Goal: Information Seeking & Learning: Learn about a topic

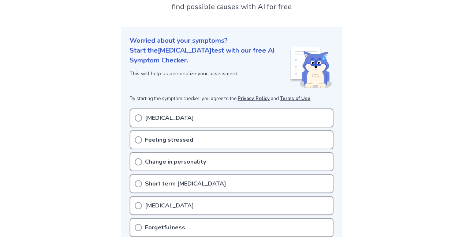
scroll to position [59, 0]
click at [164, 110] on div "Amnesia" at bounding box center [232, 117] width 204 height 19
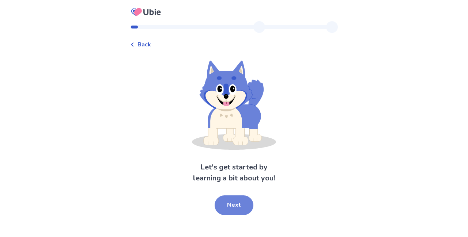
click at [226, 196] on button "Next" at bounding box center [234, 206] width 39 height 20
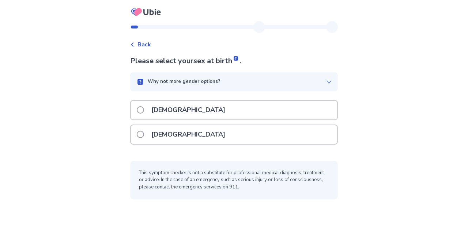
click at [171, 131] on p "[DEMOGRAPHIC_DATA]" at bounding box center [188, 135] width 83 height 19
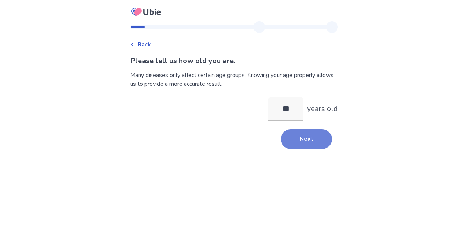
type input "**"
click at [316, 136] on button "Next" at bounding box center [306, 140] width 51 height 20
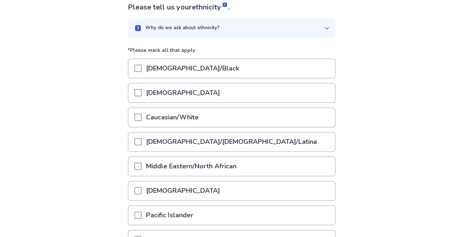
scroll to position [55, 0]
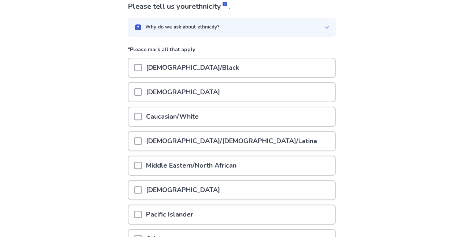
click at [169, 141] on p "[DEMOGRAPHIC_DATA]/[DEMOGRAPHIC_DATA]/Latina" at bounding box center [232, 141] width 180 height 19
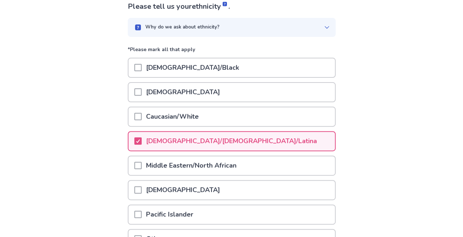
click at [154, 78] on div "[DEMOGRAPHIC_DATA]/Black" at bounding box center [232, 70] width 208 height 25
click at [149, 67] on p "[DEMOGRAPHIC_DATA]/Black" at bounding box center [193, 68] width 102 height 19
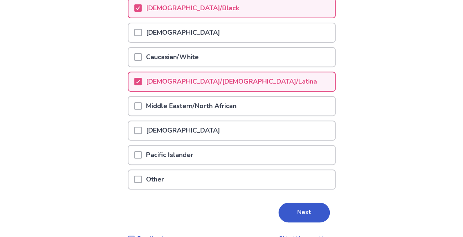
scroll to position [131, 0]
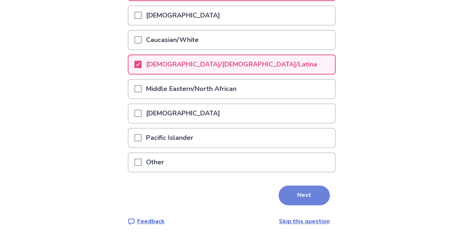
click at [304, 191] on button "Next" at bounding box center [303, 196] width 51 height 20
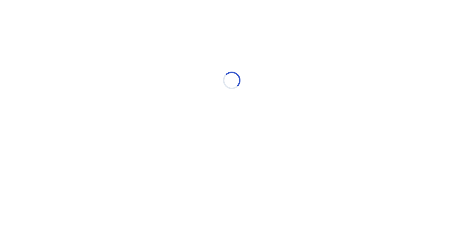
scroll to position [0, 0]
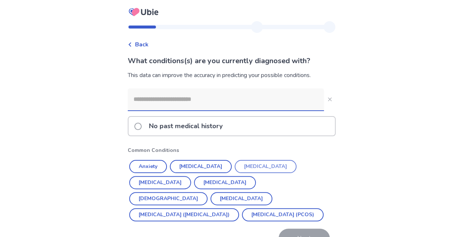
click at [248, 164] on button "[MEDICAL_DATA]" at bounding box center [266, 166] width 62 height 13
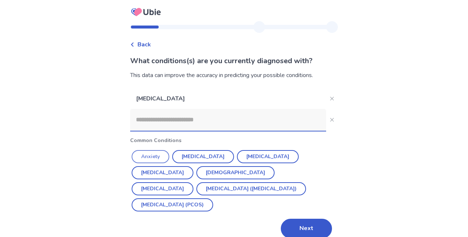
click at [160, 151] on button "Anxiety" at bounding box center [151, 156] width 38 height 13
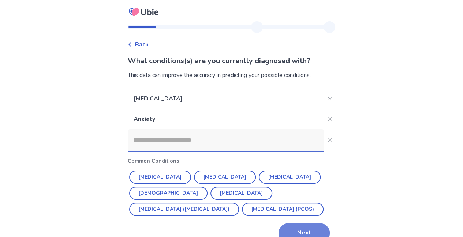
click at [311, 226] on button "Next" at bounding box center [303, 234] width 51 height 20
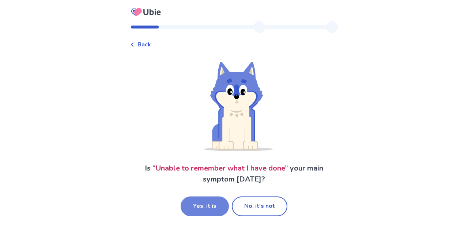
click at [216, 199] on button "Yes, it is" at bounding box center [205, 207] width 48 height 20
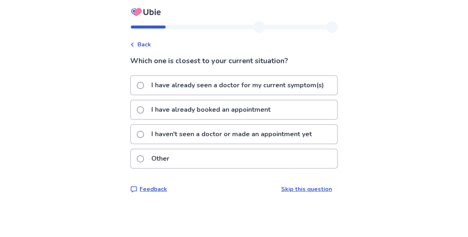
click at [195, 83] on p "I have already seen a doctor for my current symptom(s)" at bounding box center [238, 85] width 182 height 19
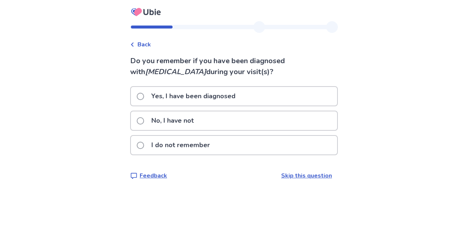
click at [190, 119] on p "No, I have not" at bounding box center [172, 121] width 51 height 19
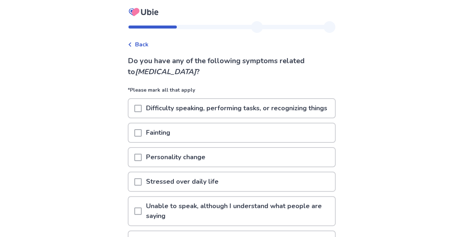
click at [168, 113] on p "Difficulty speaking, performing tasks, or recognizing things" at bounding box center [237, 108] width 190 height 19
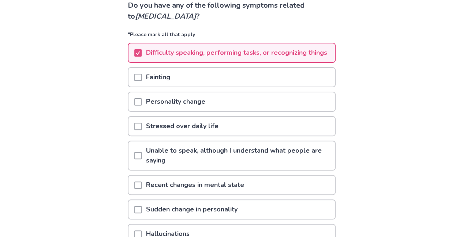
scroll to position [56, 0]
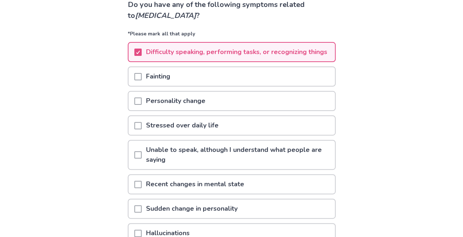
click at [171, 107] on p "Personality change" at bounding box center [176, 101] width 68 height 19
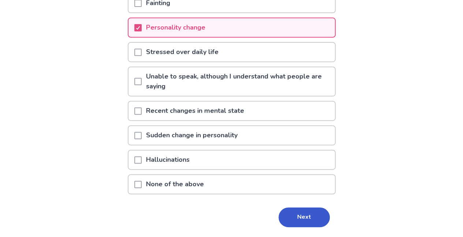
scroll to position [130, 0]
click at [189, 94] on p "Unable to speak, although I understand what people are saying" at bounding box center [238, 81] width 193 height 29
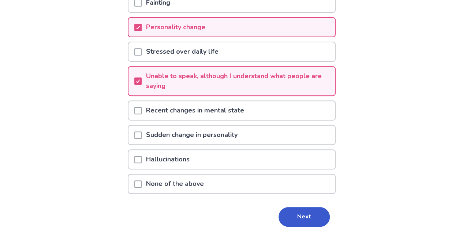
click at [181, 145] on p "Sudden change in personality" at bounding box center [192, 135] width 100 height 19
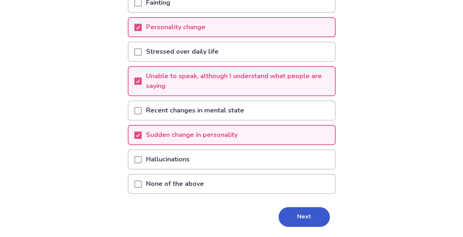
click at [186, 169] on p "Hallucinations" at bounding box center [168, 159] width 52 height 19
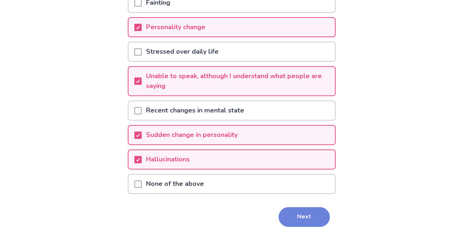
click at [301, 225] on button "Next" at bounding box center [303, 217] width 51 height 20
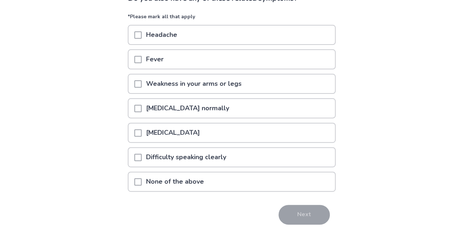
scroll to position [64, 0]
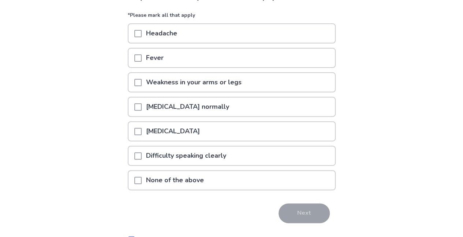
click at [184, 151] on p "Difficulty speaking clearly" at bounding box center [186, 156] width 89 height 19
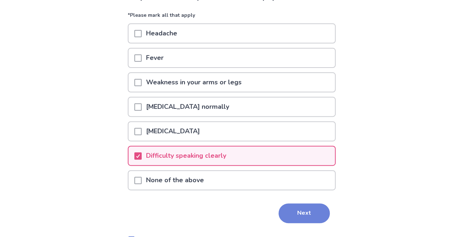
click at [304, 209] on button "Next" at bounding box center [303, 214] width 51 height 20
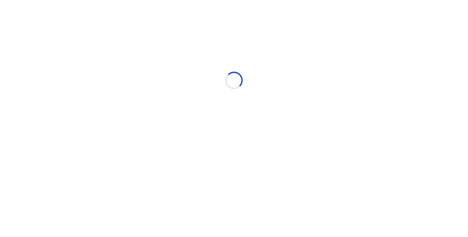
select select "*"
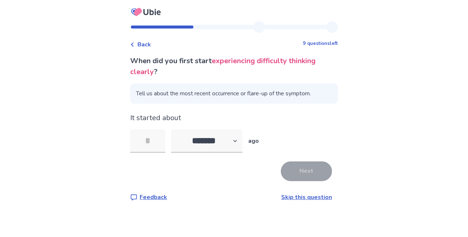
click at [304, 197] on link "Skip this question" at bounding box center [306, 198] width 51 height 8
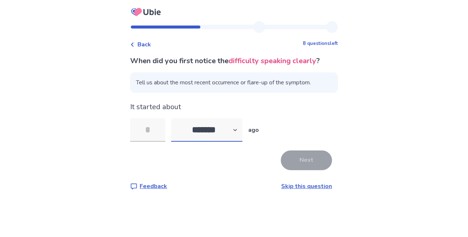
click at [218, 139] on select "******* ****** ******* ******** *******" at bounding box center [206, 130] width 71 height 23
select select "*"
click at [176, 119] on select "******* ****** ******* ******** *******" at bounding box center [206, 130] width 71 height 23
click at [151, 117] on div "It started about ******* ****** ******* ******** ******* ago" at bounding box center [234, 122] width 208 height 40
click at [150, 131] on input "tel" at bounding box center [147, 130] width 35 height 23
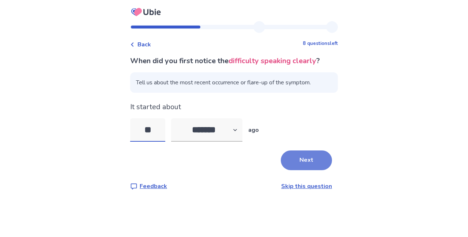
type input "**"
click at [309, 156] on button "Next" at bounding box center [306, 161] width 51 height 20
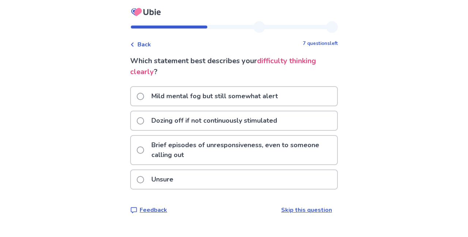
drag, startPoint x: 187, startPoint y: 91, endPoint x: 186, endPoint y: 99, distance: 8.1
click at [186, 99] on p "Mild mental fog but still somewhat alert" at bounding box center [214, 96] width 135 height 19
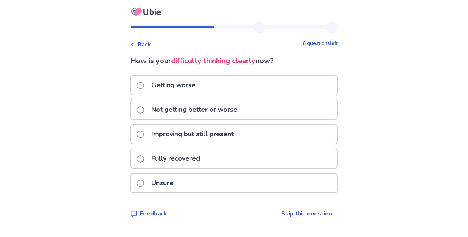
click at [178, 107] on p "Not getting better or worse" at bounding box center [194, 110] width 95 height 19
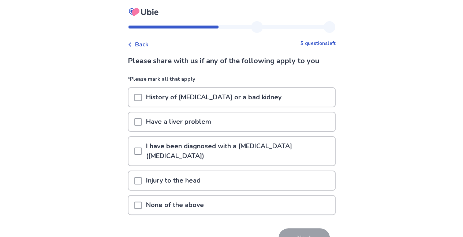
click at [169, 196] on p "None of the above" at bounding box center [175, 205] width 67 height 19
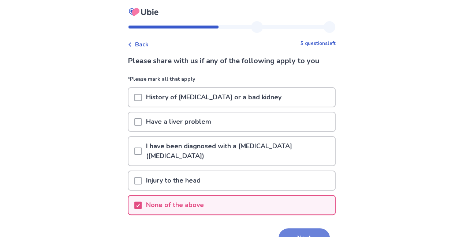
click at [287, 229] on button "Next" at bounding box center [303, 239] width 51 height 20
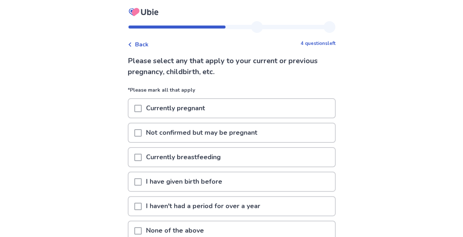
scroll to position [36, 0]
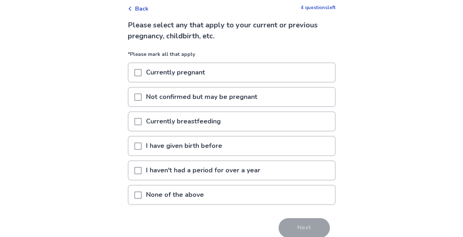
click at [167, 192] on p "None of the above" at bounding box center [175, 195] width 67 height 19
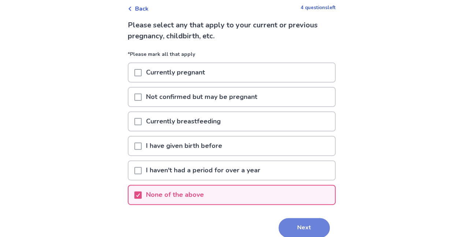
click at [310, 228] on button "Next" at bounding box center [303, 228] width 51 height 20
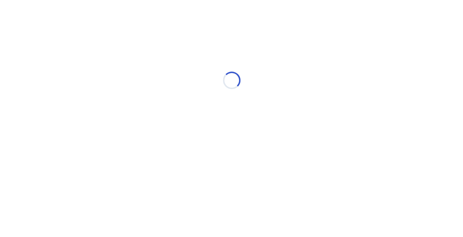
scroll to position [0, 0]
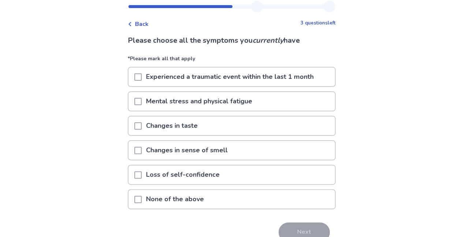
scroll to position [21, 0]
click at [170, 102] on p "Mental stress and physical fatigue" at bounding box center [199, 101] width 115 height 19
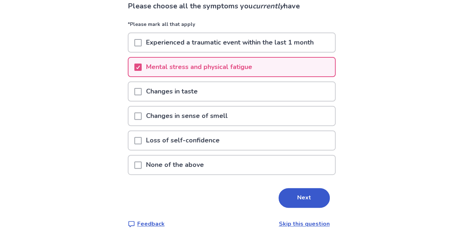
scroll to position [56, 0]
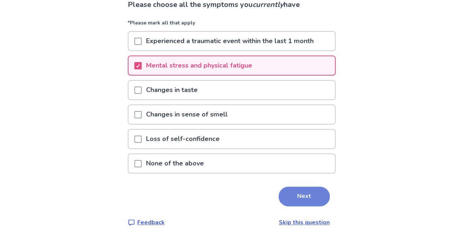
click at [301, 198] on button "Next" at bounding box center [303, 197] width 51 height 20
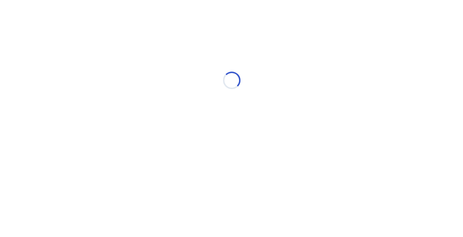
scroll to position [0, 0]
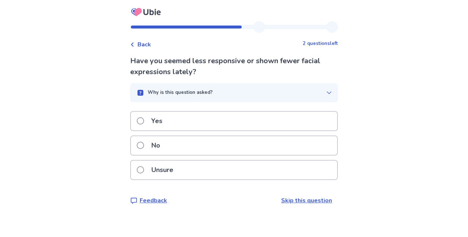
click at [185, 123] on div "Yes" at bounding box center [234, 121] width 206 height 19
click at [211, 86] on button "Why is this question asked?" at bounding box center [234, 92] width 208 height 19
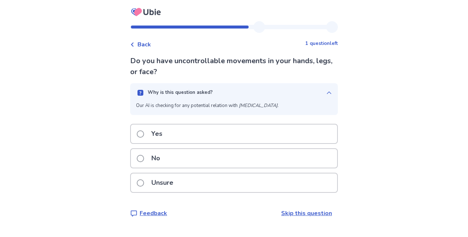
click at [211, 86] on button "Why is this question asked?" at bounding box center [234, 92] width 208 height 19
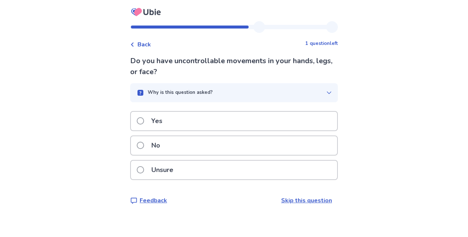
click at [161, 164] on p "Unsure" at bounding box center [162, 170] width 31 height 19
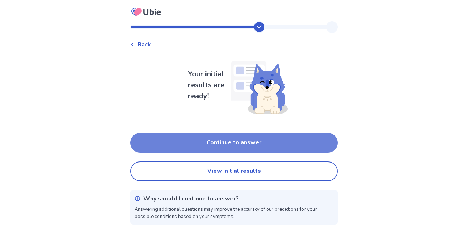
click at [211, 142] on button "Continue to answer" at bounding box center [234, 143] width 208 height 20
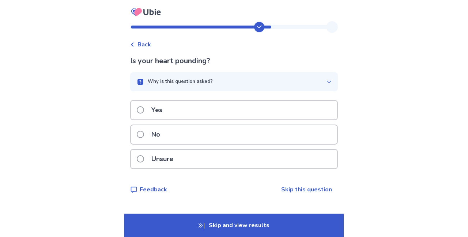
click at [191, 83] on p "Why is this question asked?" at bounding box center [180, 81] width 65 height 7
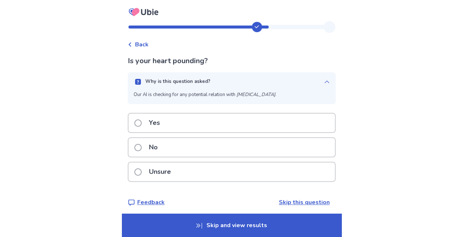
click at [191, 84] on p "Why is this question asked?" at bounding box center [177, 81] width 65 height 7
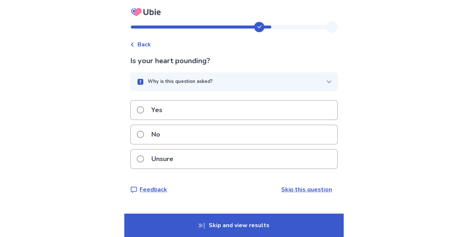
click at [167, 154] on p "Unsure" at bounding box center [162, 159] width 31 height 19
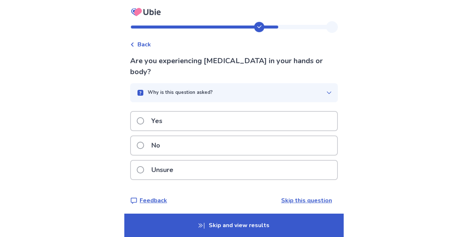
click at [178, 115] on div "Yes" at bounding box center [234, 121] width 206 height 19
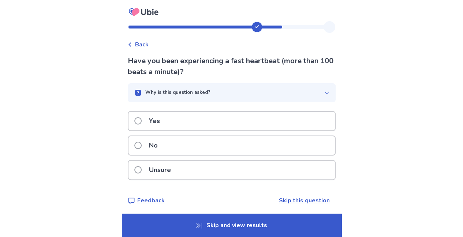
click at [168, 166] on p "Unsure" at bounding box center [160, 170] width 31 height 19
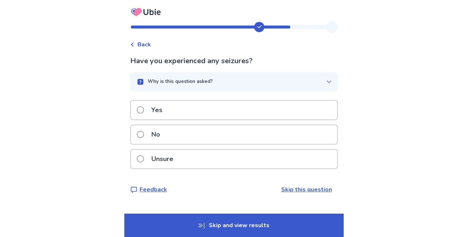
drag, startPoint x: 169, startPoint y: 165, endPoint x: 143, endPoint y: 129, distance: 44.2
click at [143, 129] on label "No" at bounding box center [151, 135] width 28 height 19
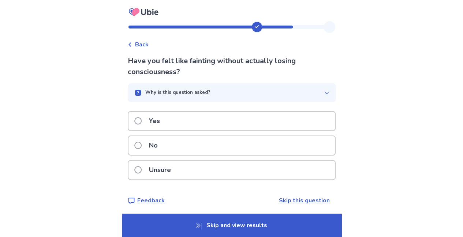
click at [169, 120] on div "Yes" at bounding box center [231, 121] width 206 height 19
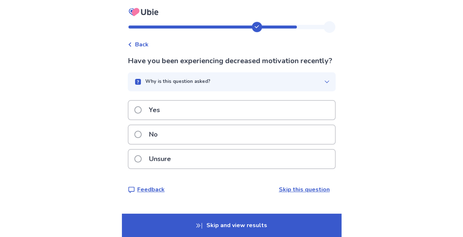
click at [169, 120] on div "Yes" at bounding box center [231, 110] width 206 height 19
click at [161, 113] on p "Yes" at bounding box center [157, 110] width 20 height 19
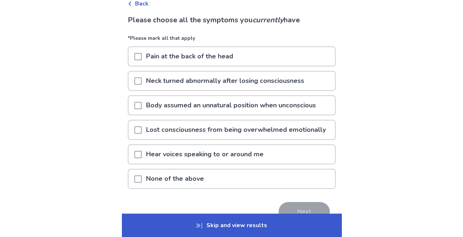
scroll to position [46, 0]
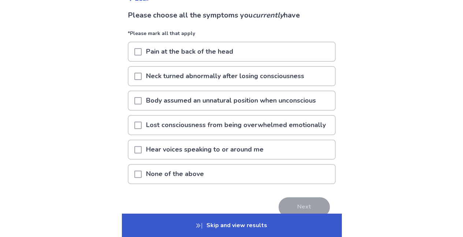
drag, startPoint x: 177, startPoint y: 153, endPoint x: 151, endPoint y: 147, distance: 26.3
click at [151, 147] on p "Hear voices speaking to or around me" at bounding box center [205, 150] width 126 height 19
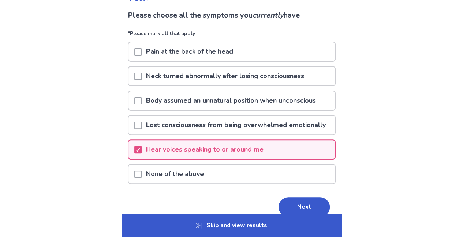
click at [305, 196] on div "Please choose all the symptoms you currently have *Please mark all that apply P…" at bounding box center [232, 124] width 208 height 228
click at [281, 204] on button "Next" at bounding box center [303, 208] width 51 height 20
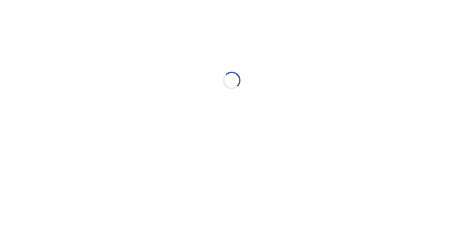
scroll to position [0, 0]
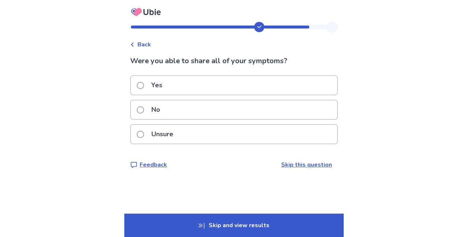
click at [190, 86] on div "Yes" at bounding box center [234, 85] width 206 height 19
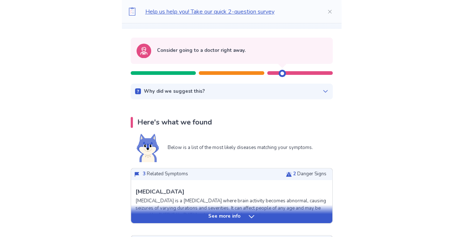
scroll to position [184, 0]
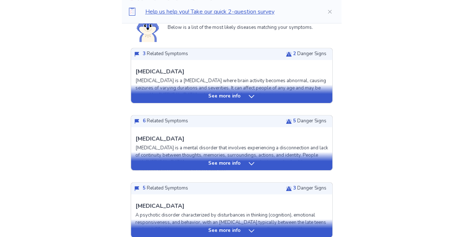
click at [254, 159] on div "See more info" at bounding box center [231, 161] width 201 height 18
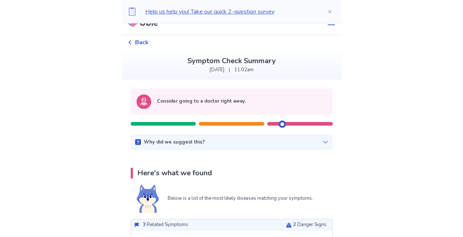
scroll to position [12, 0]
click at [251, 145] on div "Why did we suggest this?" at bounding box center [231, 142] width 193 height 7
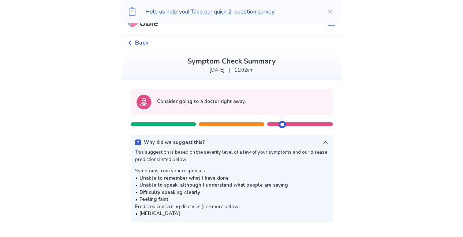
click at [251, 145] on div "Why did we suggest this?" at bounding box center [231, 142] width 193 height 7
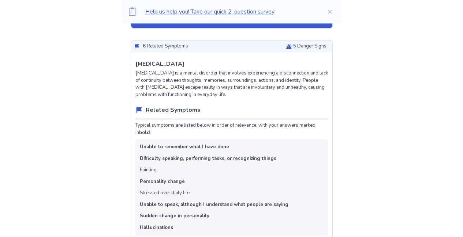
scroll to position [259, 0]
